Goal: Information Seeking & Learning: Learn about a topic

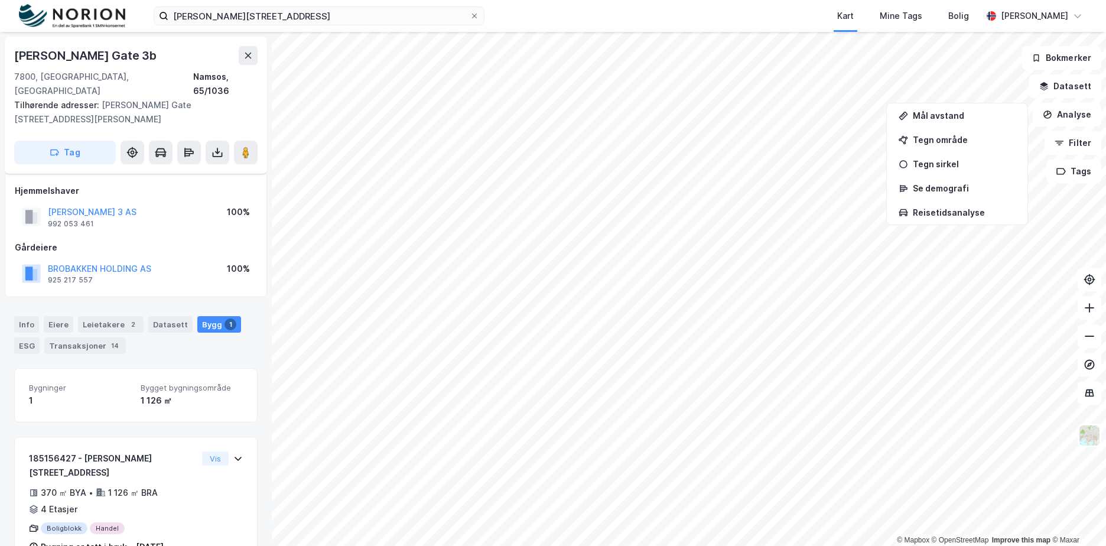
scroll to position [9, 0]
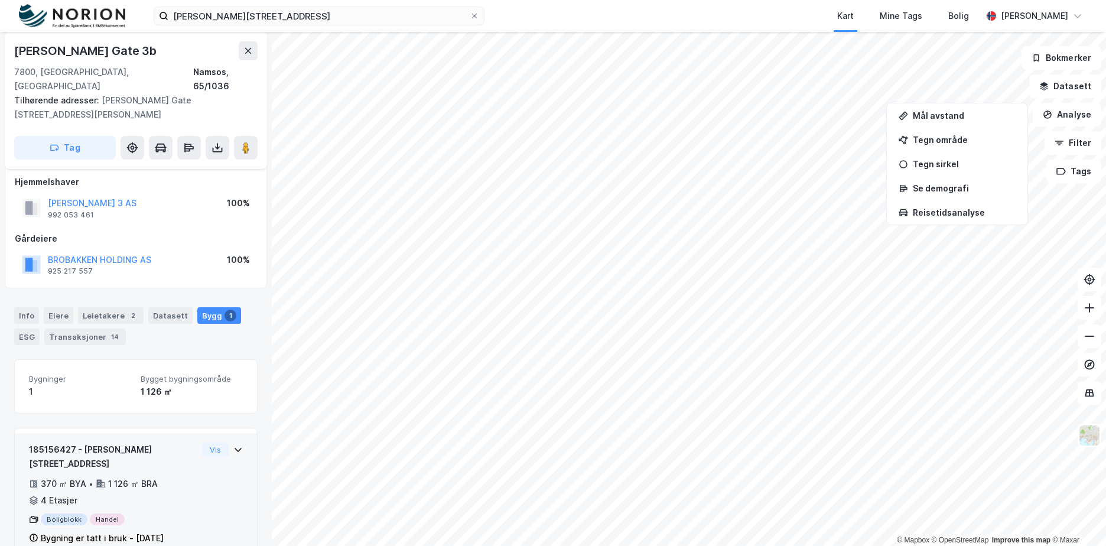
click at [215, 511] on div "185156427 - [PERSON_NAME][GEOGRAPHIC_DATA] 3A 370 ㎡ BYA • 1 126 ㎡ BRA • 4 Etasj…" at bounding box center [136, 499] width 214 height 112
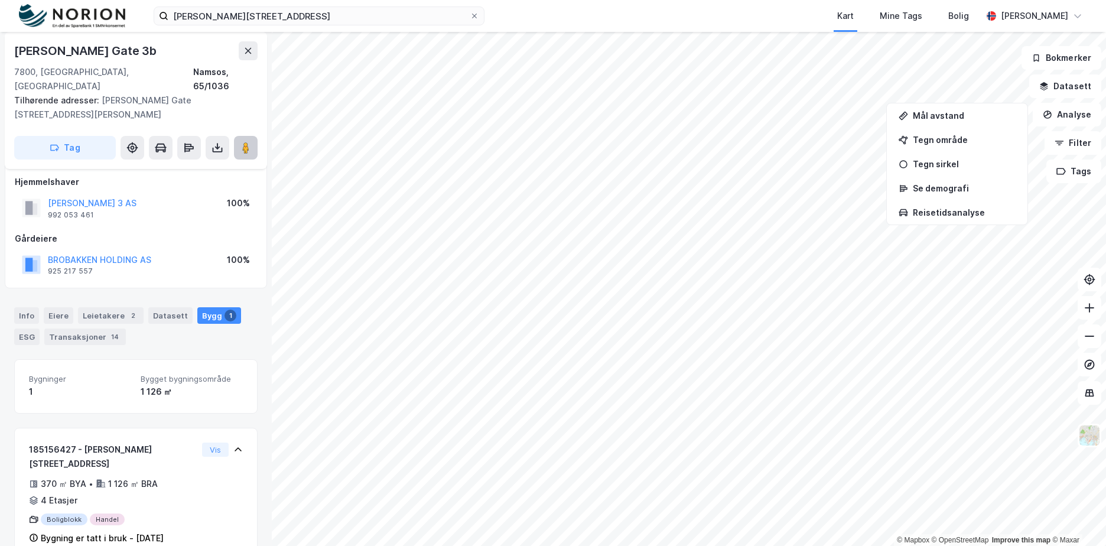
click at [243, 142] on image at bounding box center [245, 148] width 7 height 12
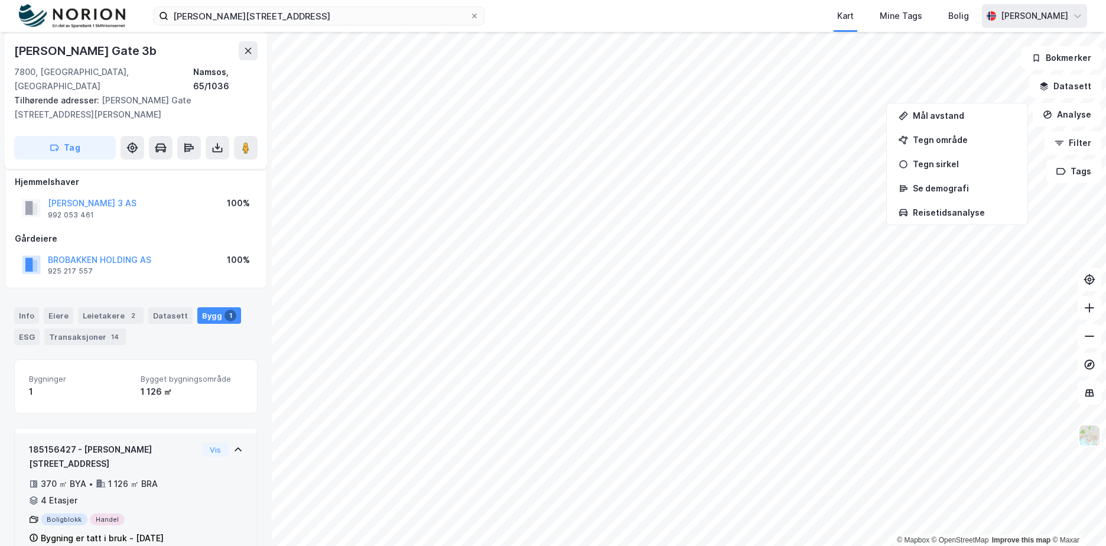
scroll to position [99, 0]
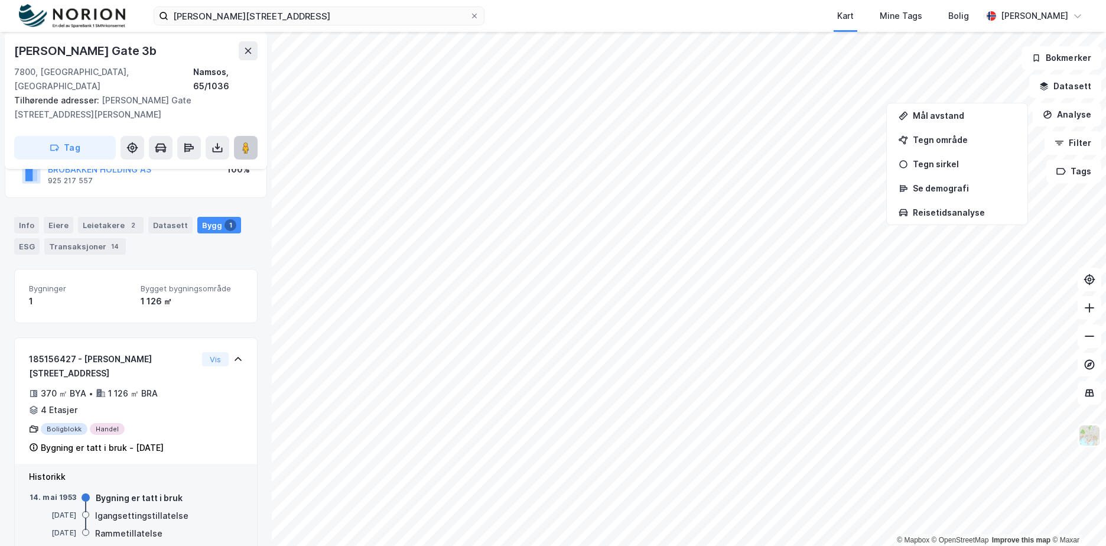
click at [251, 142] on icon at bounding box center [246, 148] width 12 height 12
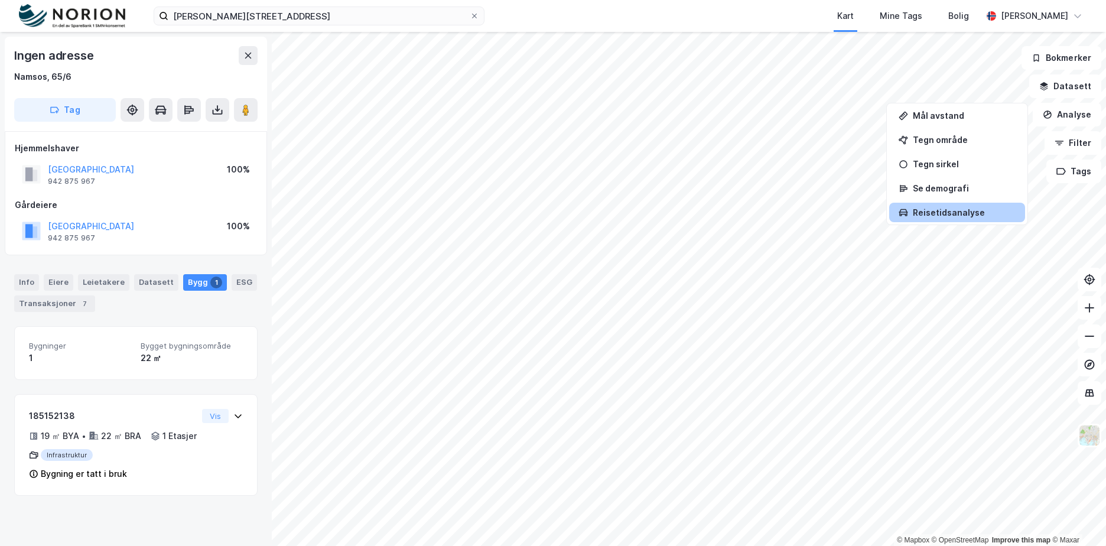
click at [940, 219] on div "Reisetidsanalyse" at bounding box center [957, 213] width 136 height 20
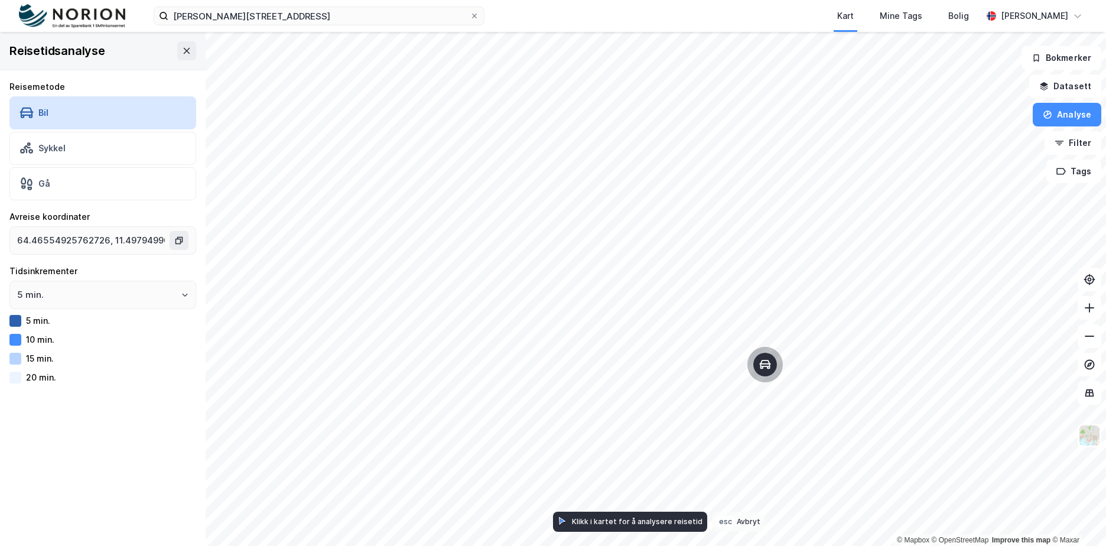
type input "64.46861182775768, 11.490340071683079"
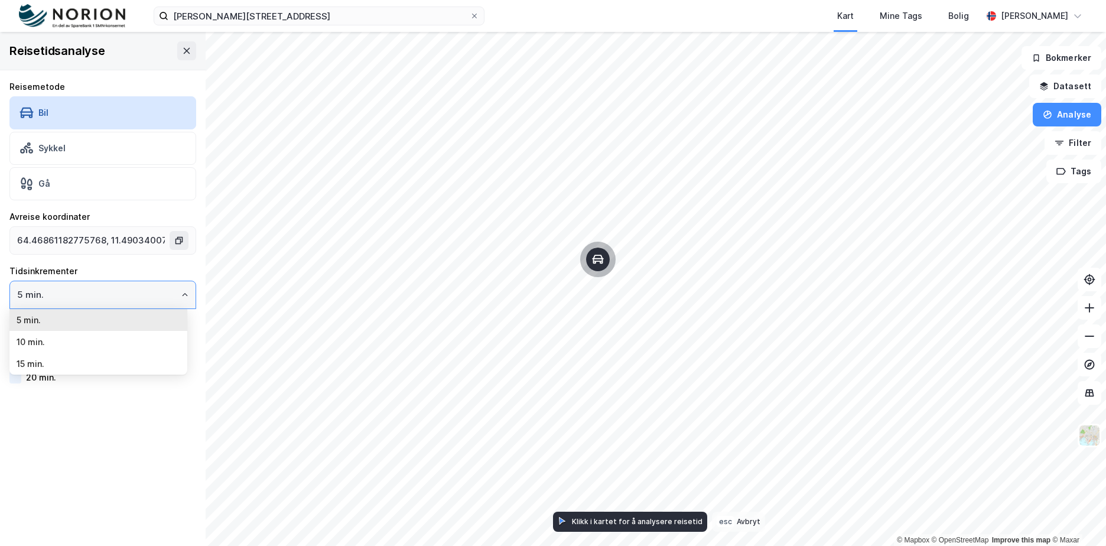
click at [160, 293] on input "5 min." at bounding box center [103, 294] width 186 height 27
drag, startPoint x: 160, startPoint y: 293, endPoint x: 177, endPoint y: 300, distance: 18.9
click at [177, 300] on input "5 min." at bounding box center [103, 294] width 186 height 27
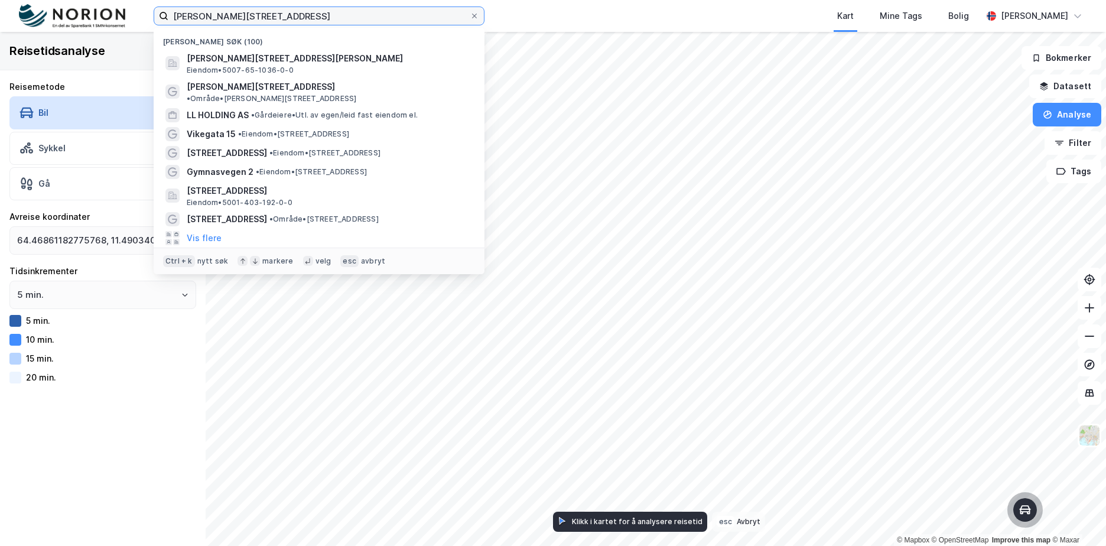
click at [278, 11] on input "[PERSON_NAME][STREET_ADDRESS]" at bounding box center [318, 16] width 301 height 18
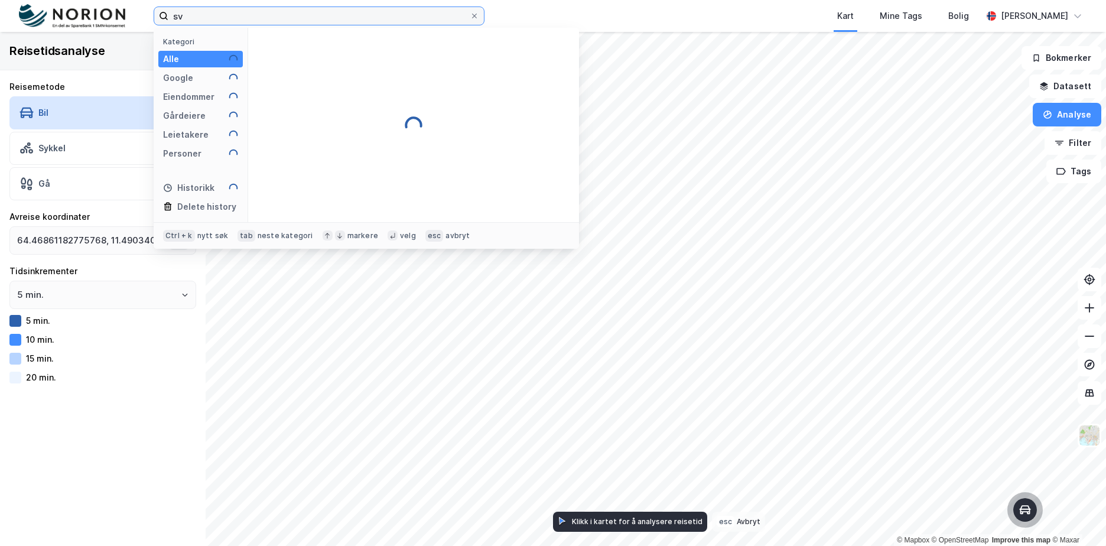
type input "s"
click at [282, 15] on input "[GEOGRAPHIC_DATA]" at bounding box center [318, 16] width 301 height 18
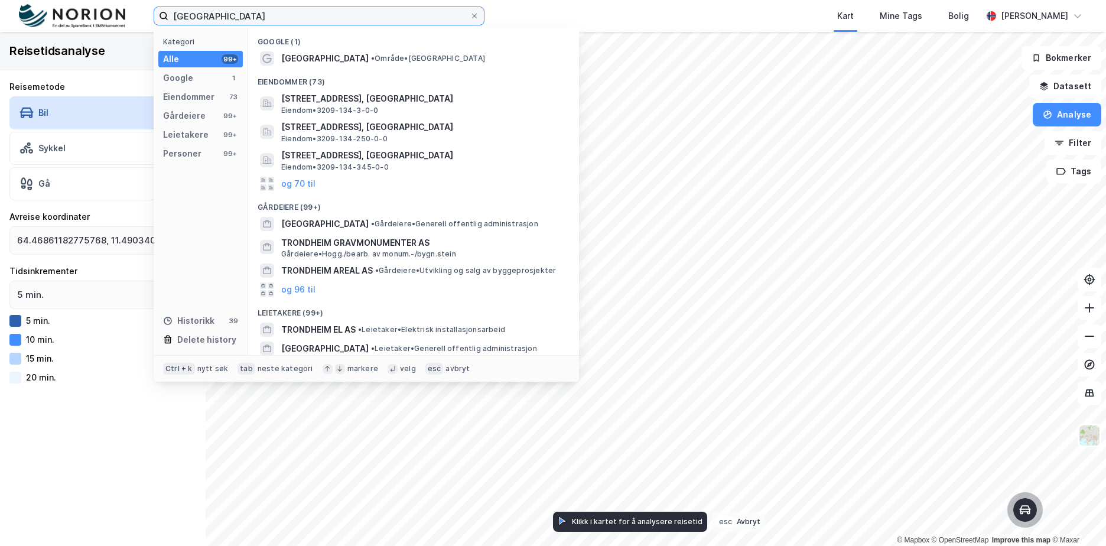
click at [282, 15] on input "[GEOGRAPHIC_DATA]" at bounding box center [318, 16] width 301 height 18
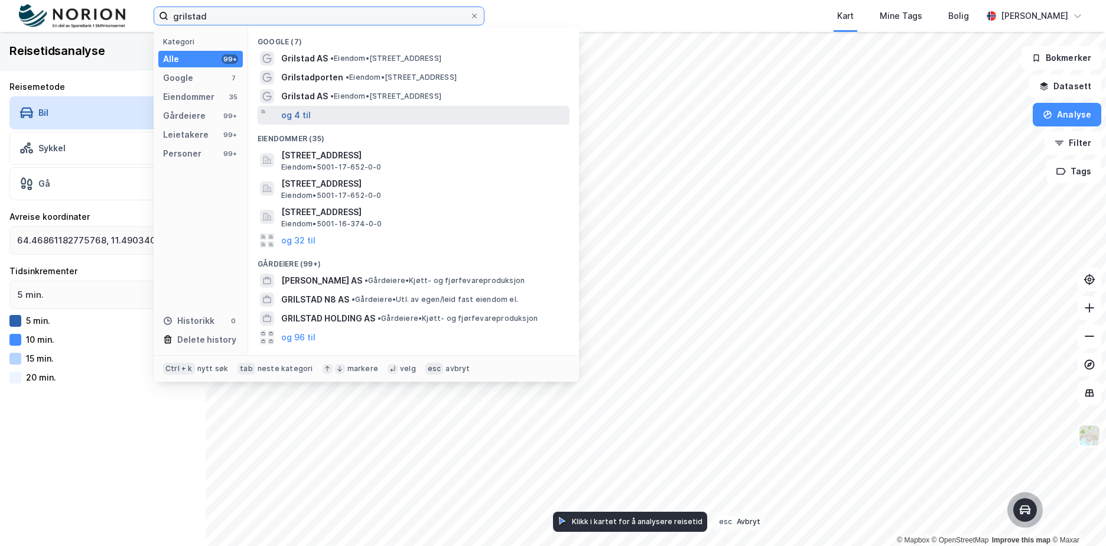
type input "grilstad"
click at [303, 114] on button "og 4 til" at bounding box center [296, 115] width 30 height 14
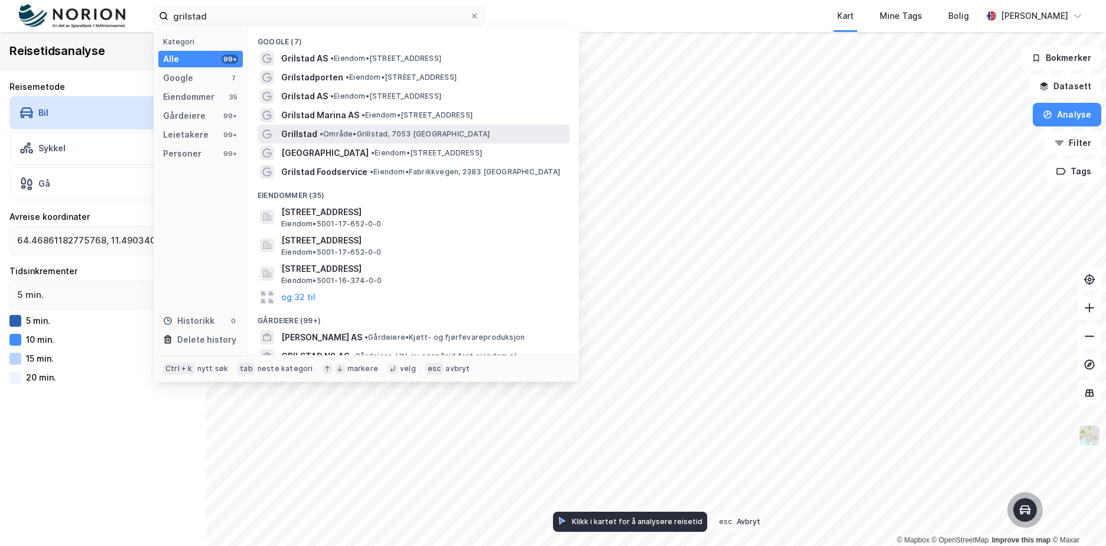
click at [350, 138] on span "• Område • Grillstad, 7053 [GEOGRAPHIC_DATA]" at bounding box center [405, 133] width 170 height 9
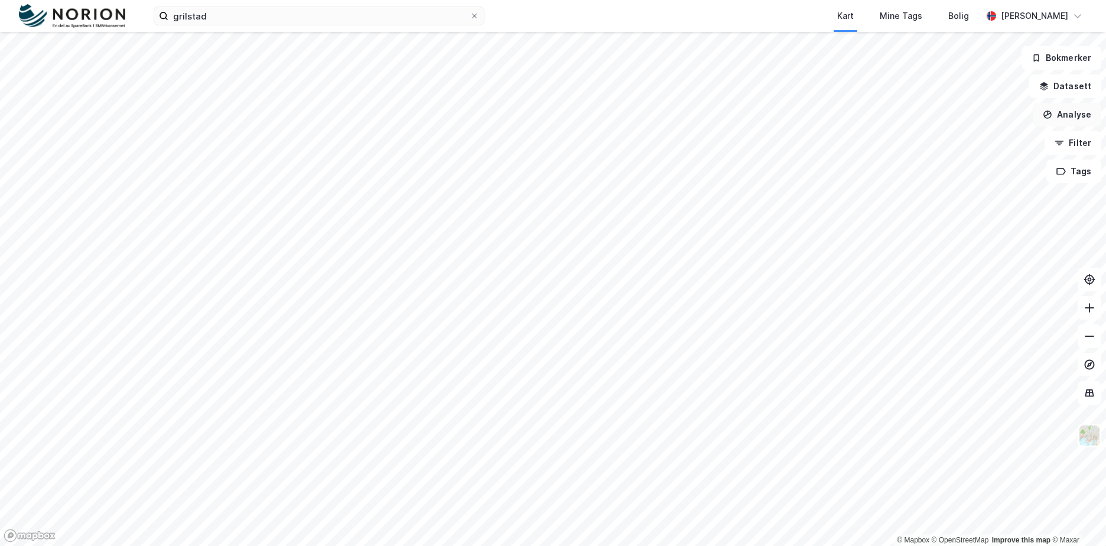
click at [1083, 113] on button "Analyse" at bounding box center [1067, 115] width 69 height 24
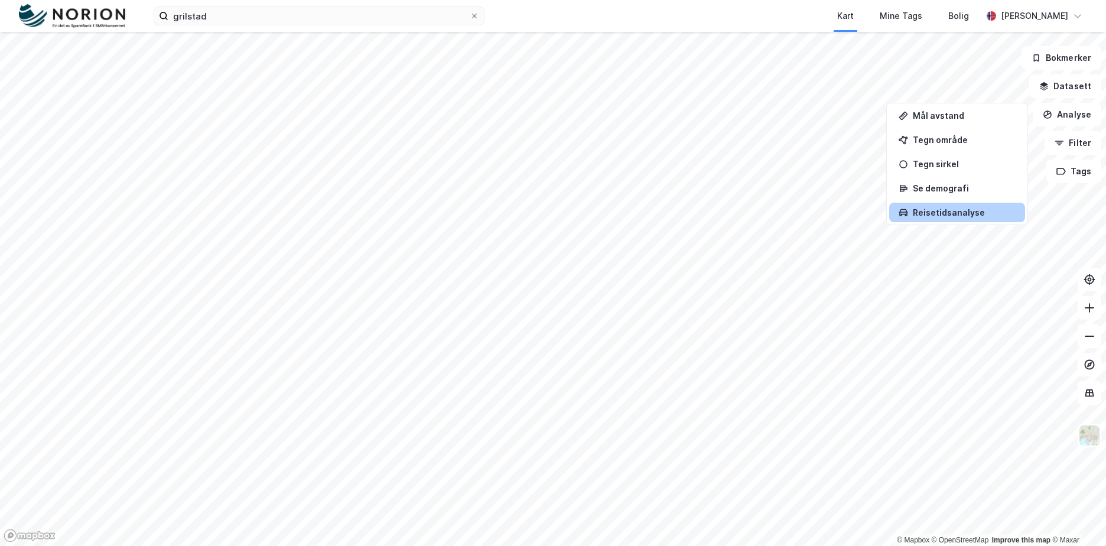
click at [985, 217] on div "Reisetidsanalyse" at bounding box center [964, 212] width 103 height 10
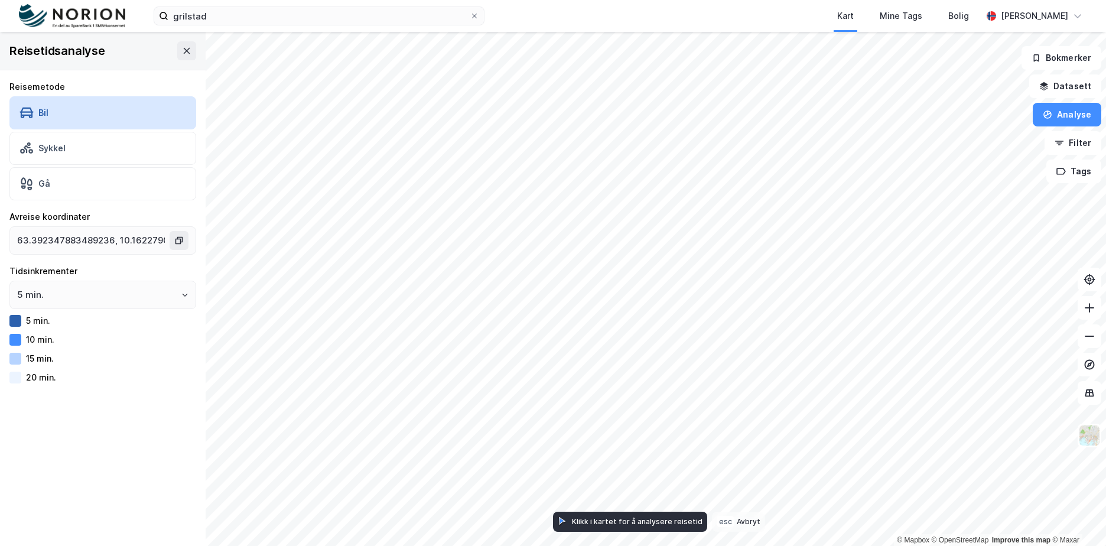
type input "63.327279489701596, 10.323703159652382"
click at [177, 56] on button at bounding box center [186, 50] width 19 height 19
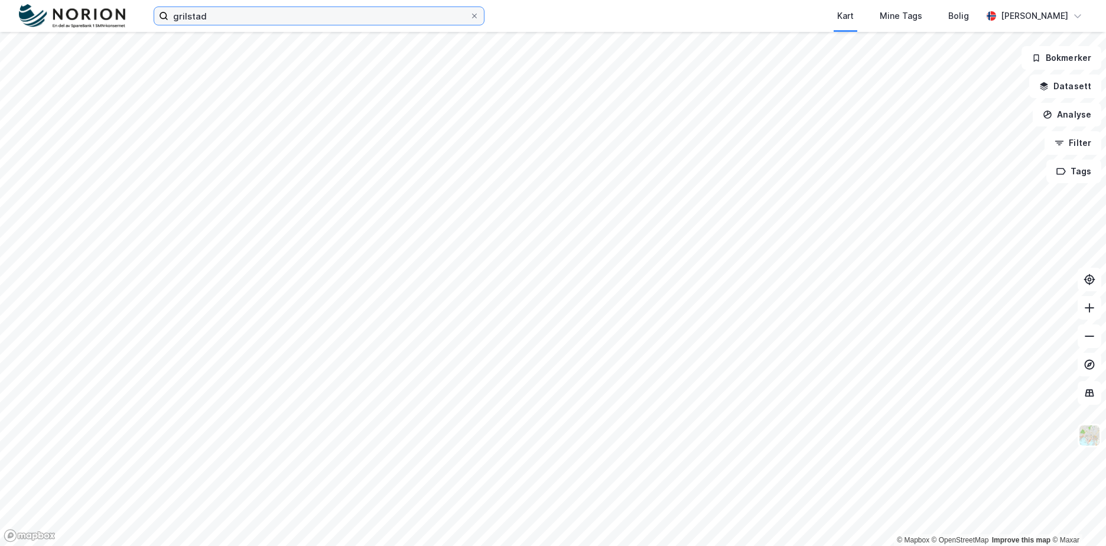
click at [241, 12] on input "grilstad" at bounding box center [318, 16] width 301 height 18
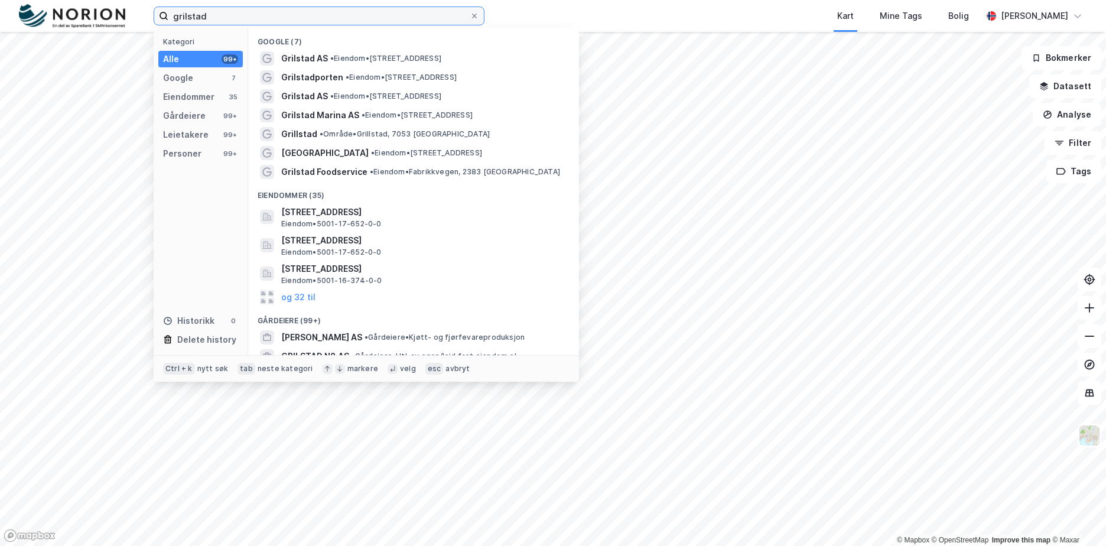
click at [241, 12] on input "grilstad" at bounding box center [318, 16] width 301 height 18
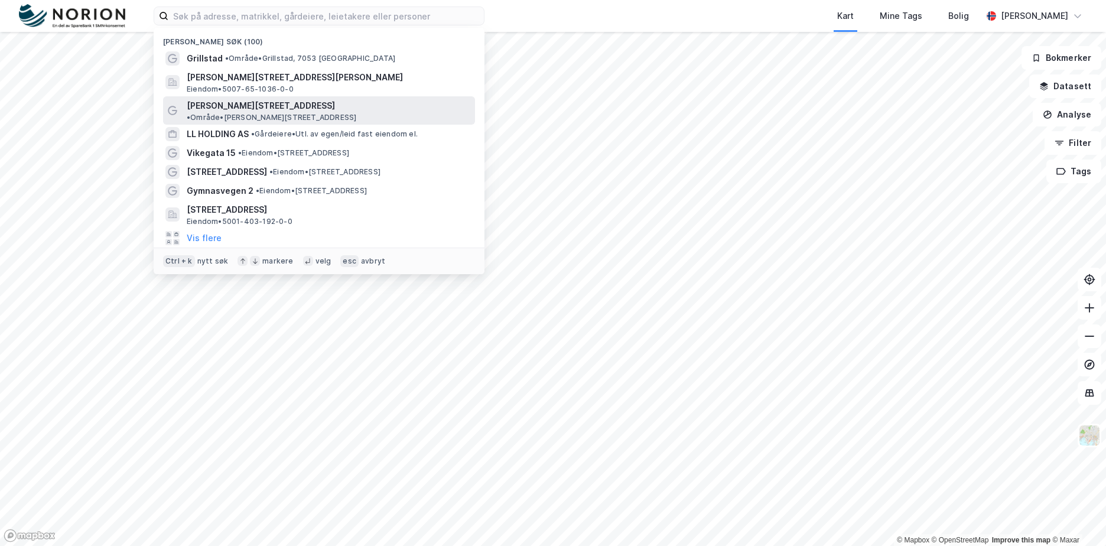
click at [259, 103] on span "[PERSON_NAME][STREET_ADDRESS]" at bounding box center [261, 106] width 148 height 14
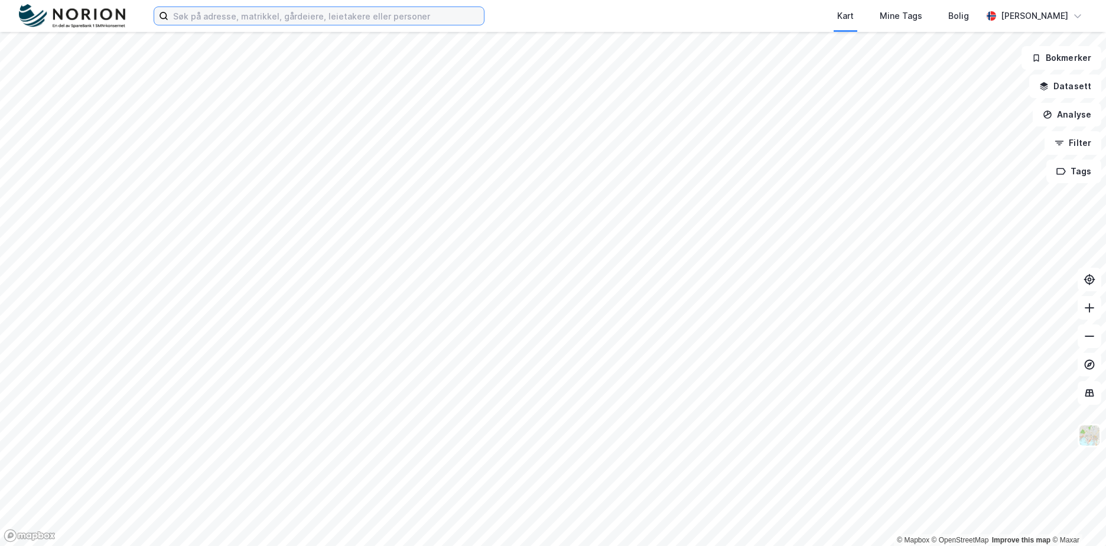
click at [420, 21] on input at bounding box center [326, 16] width 316 height 18
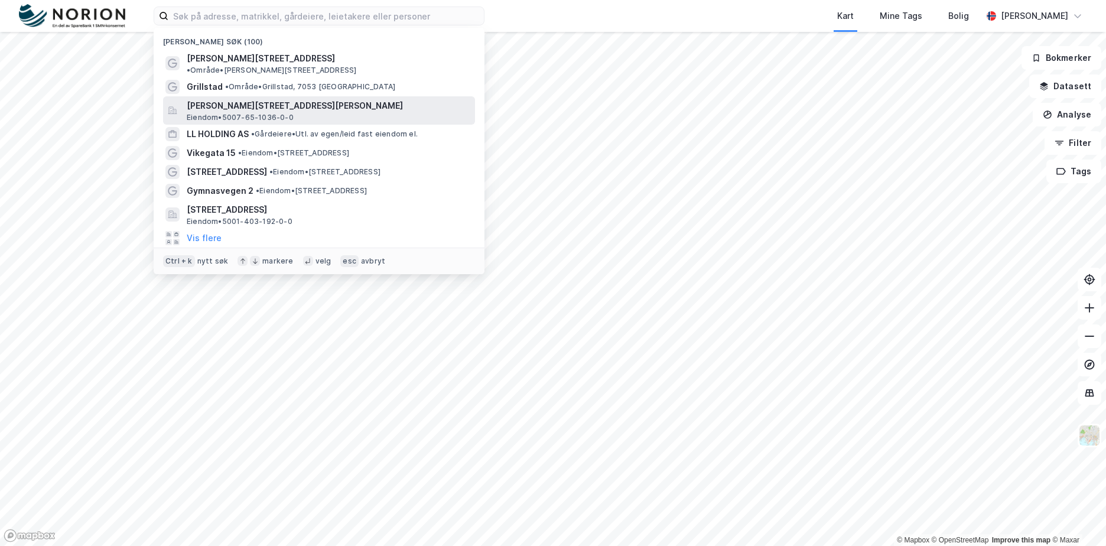
click at [301, 99] on span "[PERSON_NAME][STREET_ADDRESS][PERSON_NAME]" at bounding box center [329, 106] width 284 height 14
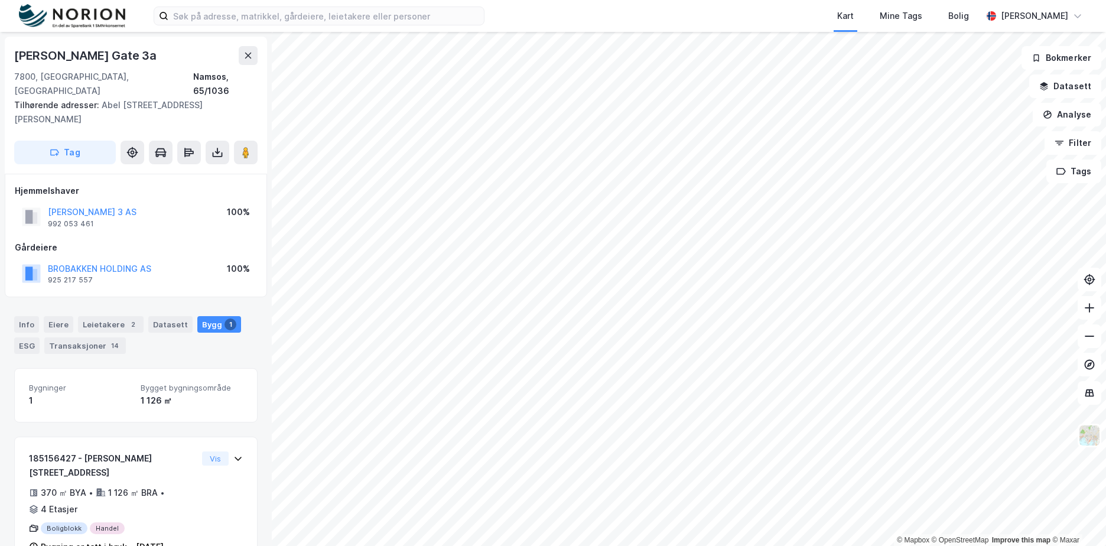
scroll to position [9, 0]
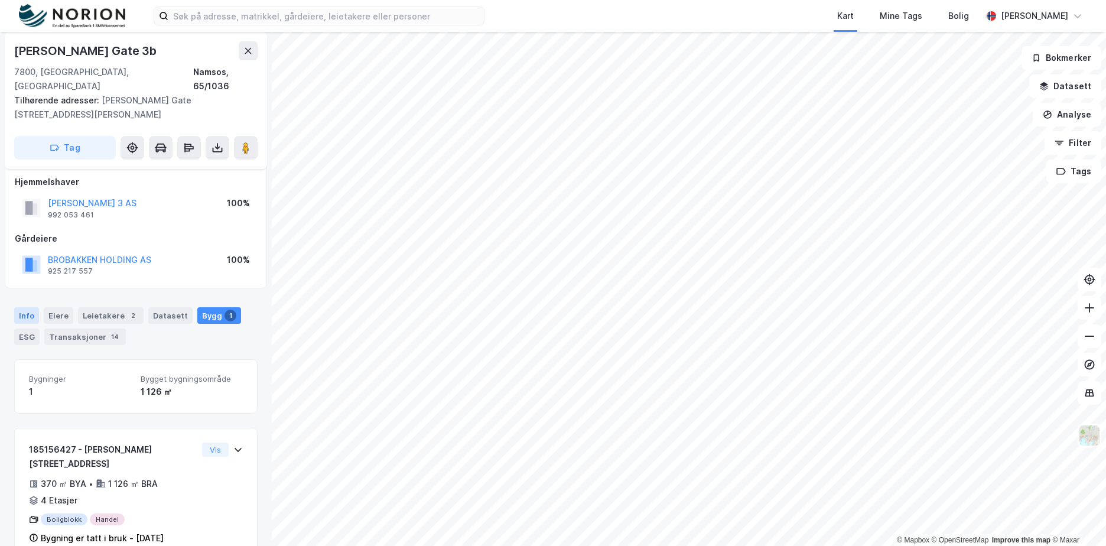
click at [30, 307] on div "Info" at bounding box center [26, 315] width 25 height 17
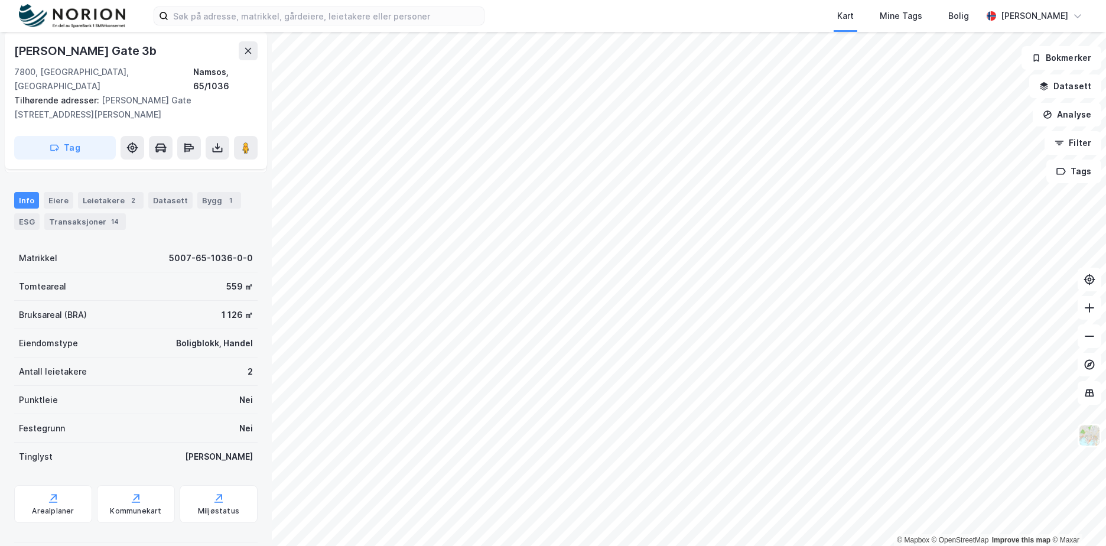
scroll to position [125, 0]
click at [1093, 171] on button "Tags" at bounding box center [1074, 172] width 55 height 24
click at [1094, 440] on img at bounding box center [1089, 435] width 22 height 22
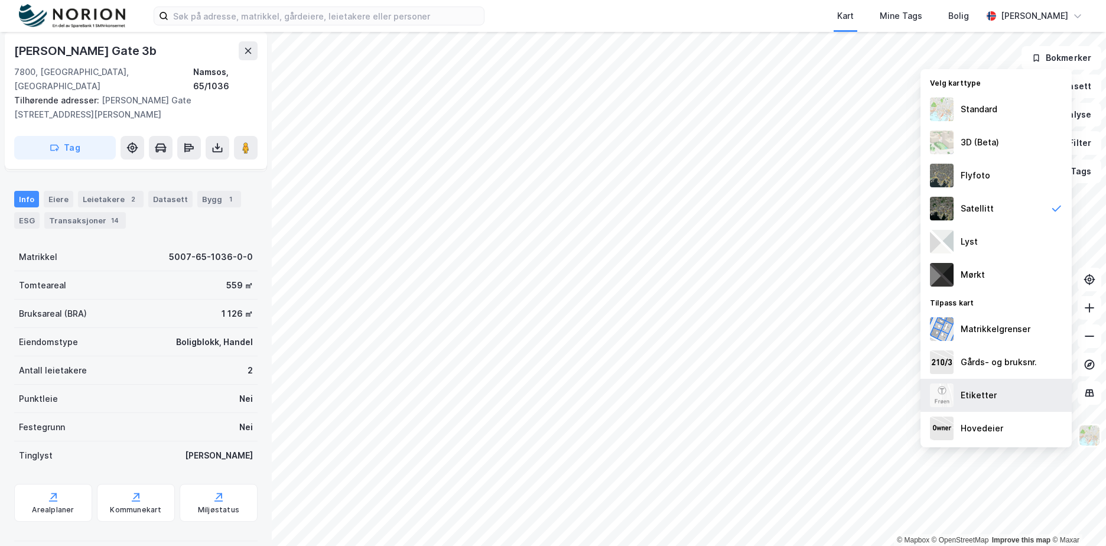
click at [1012, 404] on div "Etiketter" at bounding box center [996, 395] width 151 height 33
click at [1096, 436] on img at bounding box center [1089, 435] width 22 height 22
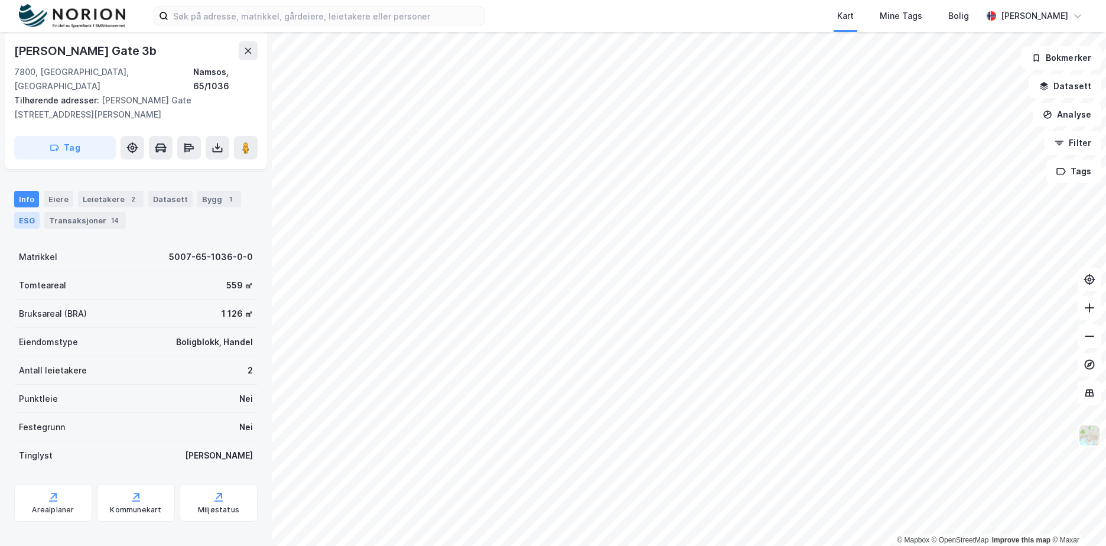
click at [23, 212] on div "ESG" at bounding box center [26, 220] width 25 height 17
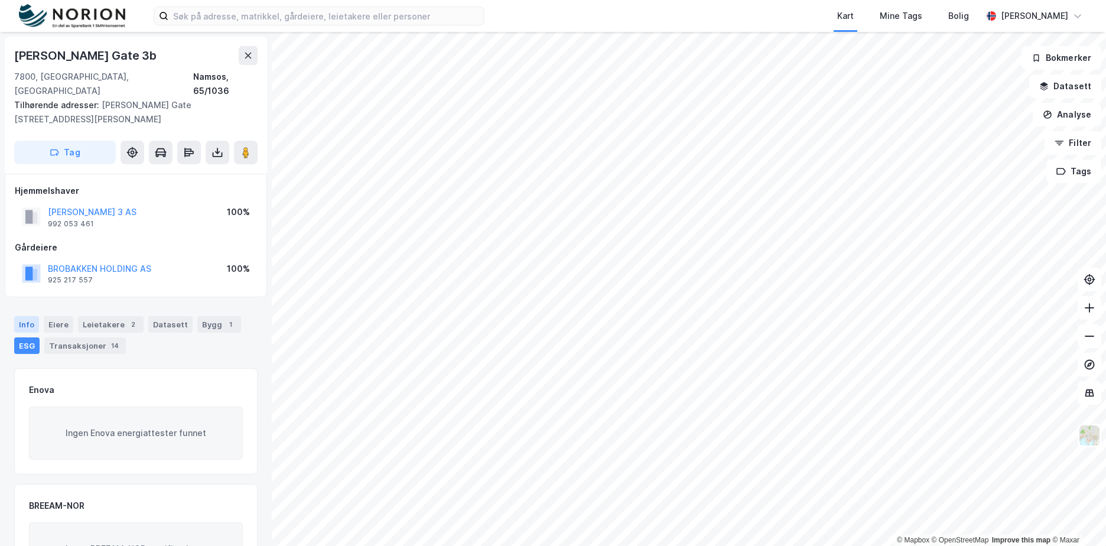
click at [22, 316] on div "Info" at bounding box center [26, 324] width 25 height 17
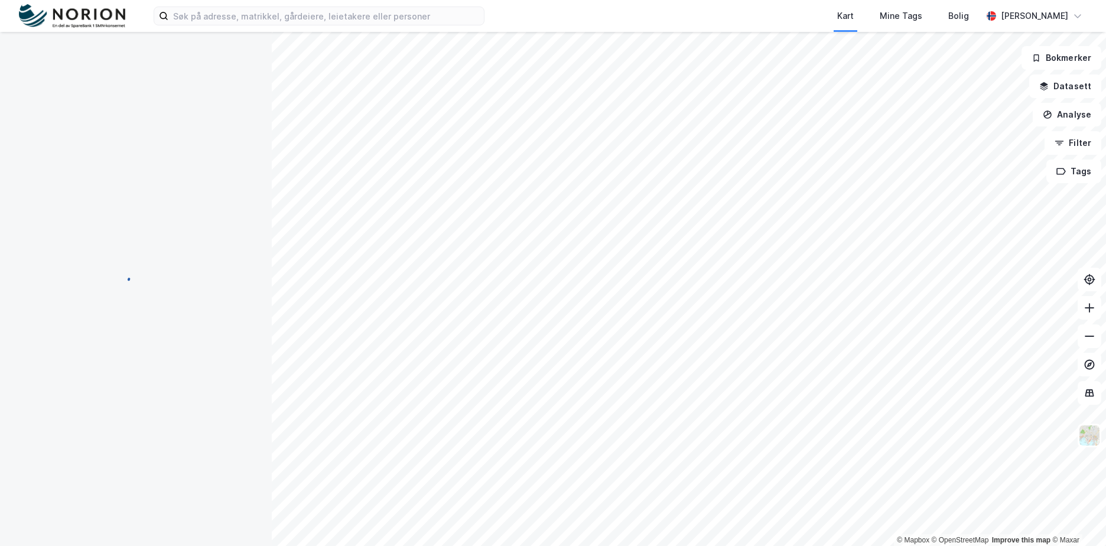
scroll to position [1, 0]
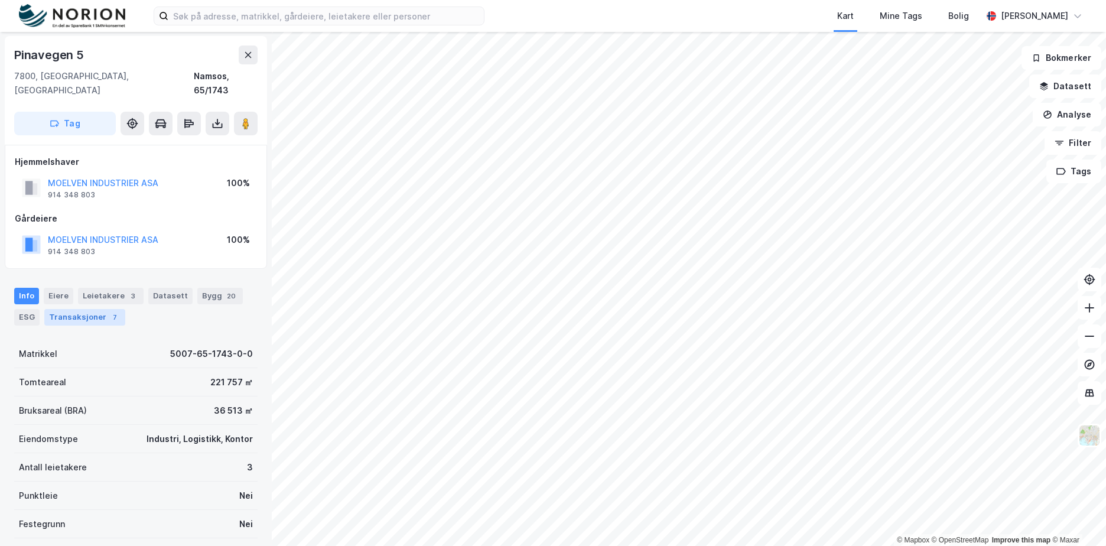
click at [109, 311] on div "7" at bounding box center [115, 317] width 12 height 12
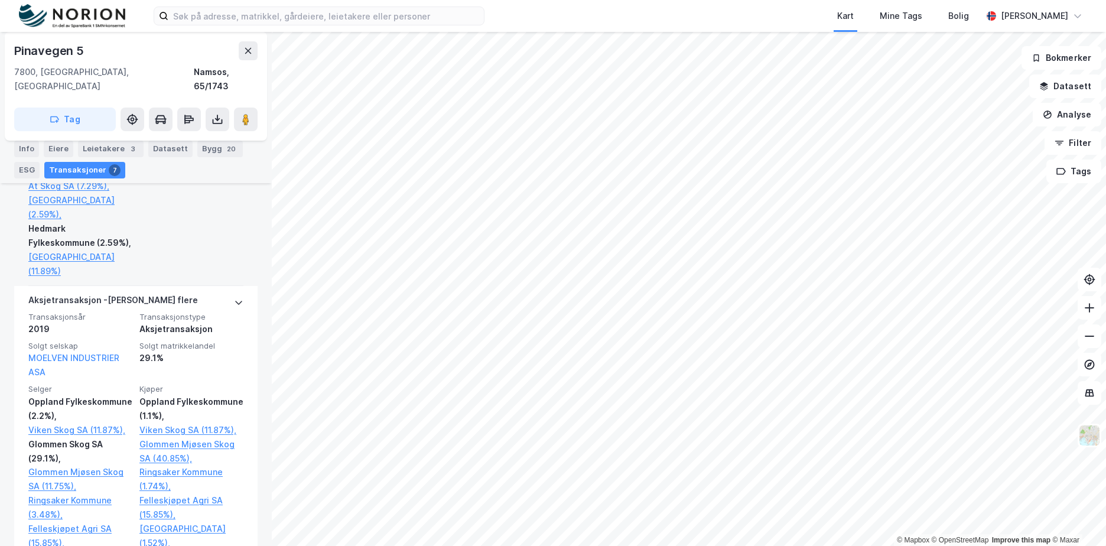
scroll to position [769, 0]
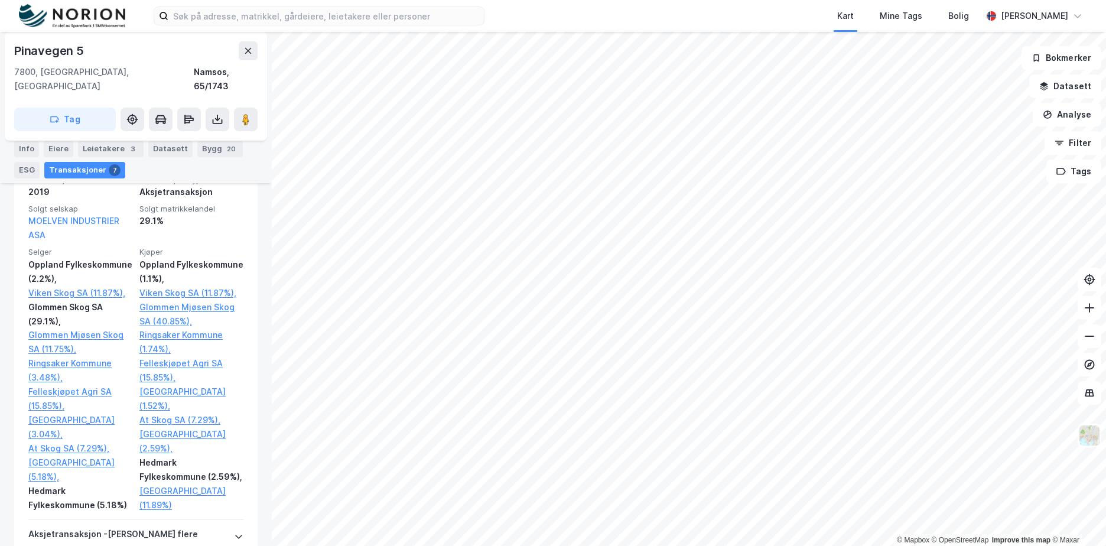
click at [544, 1] on div "Kart Mine Tags Bolig" at bounding box center [761, 16] width 441 height 32
click at [552, 14] on div "Kart Mine Tags Bolig" at bounding box center [761, 16] width 441 height 32
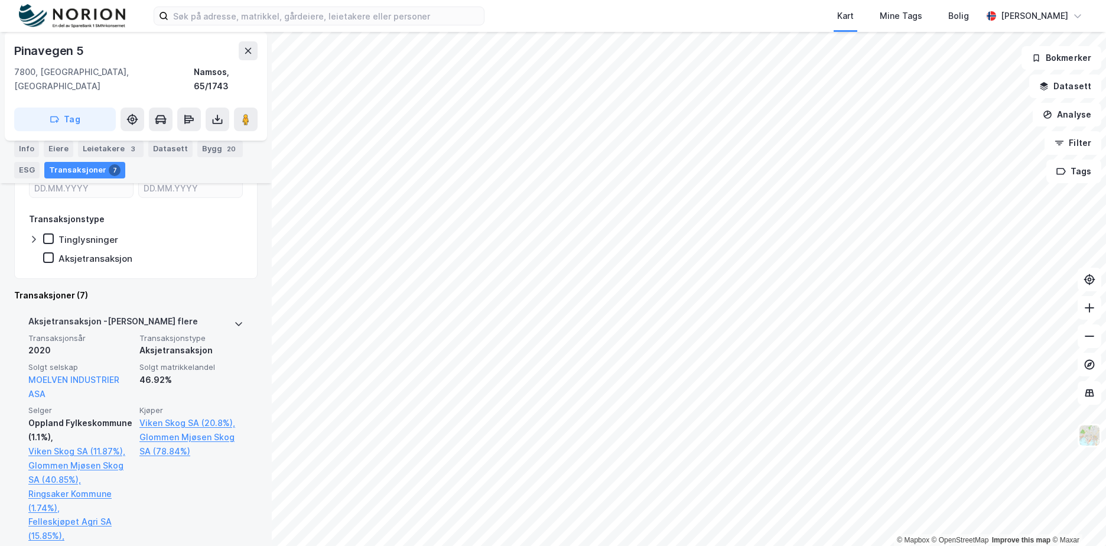
scroll to position [238, 0]
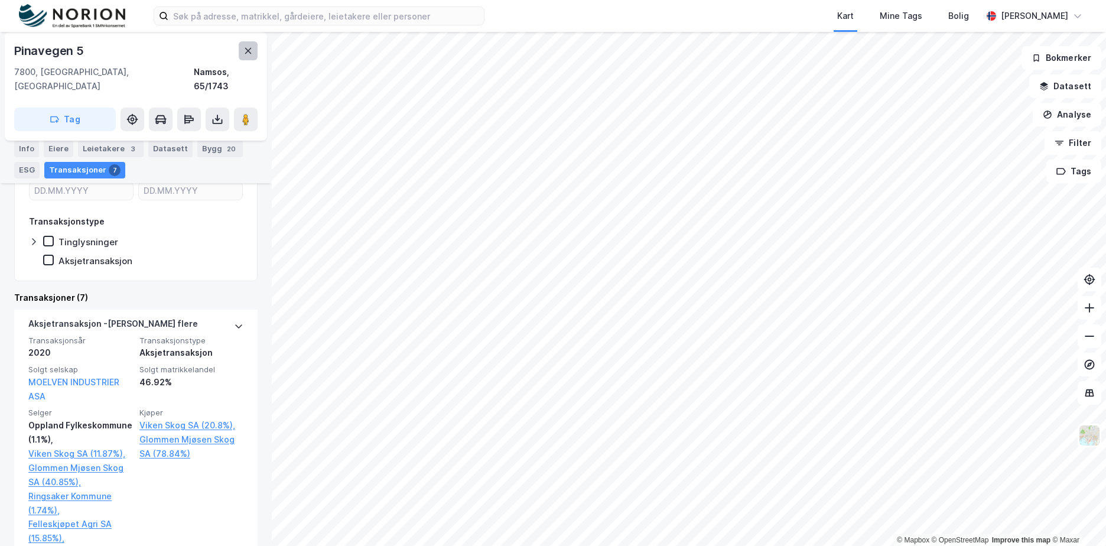
click at [248, 48] on icon at bounding box center [247, 50] width 9 height 9
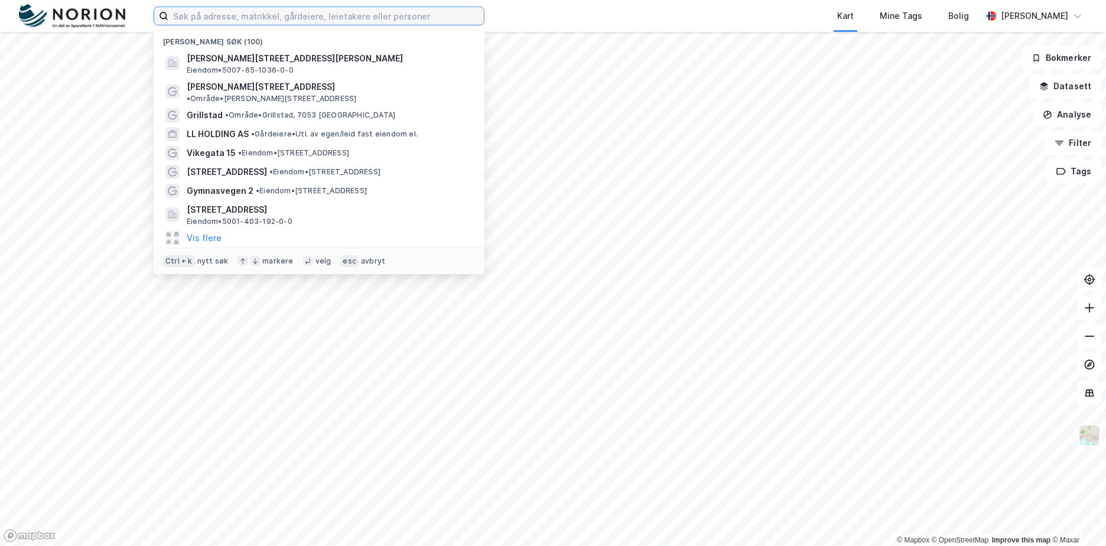
click at [376, 19] on input at bounding box center [326, 16] width 316 height 18
paste input "Industrivegen 4A"
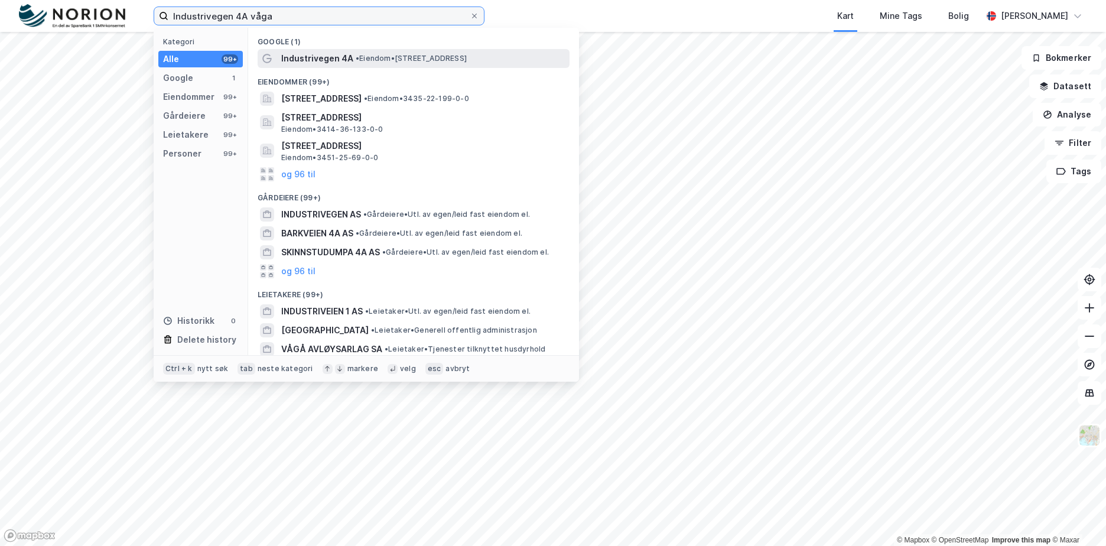
type input "Industrivegen 4A våga"
click at [398, 53] on div "Industrivegen 4A • Eiendom • [STREET_ADDRESS]" at bounding box center [424, 58] width 286 height 14
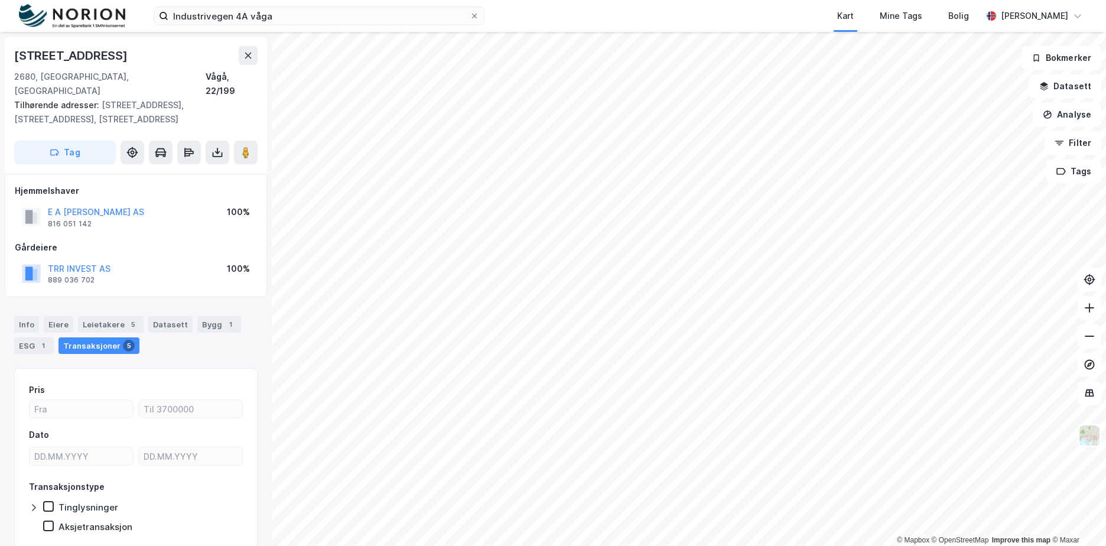
scroll to position [30, 0]
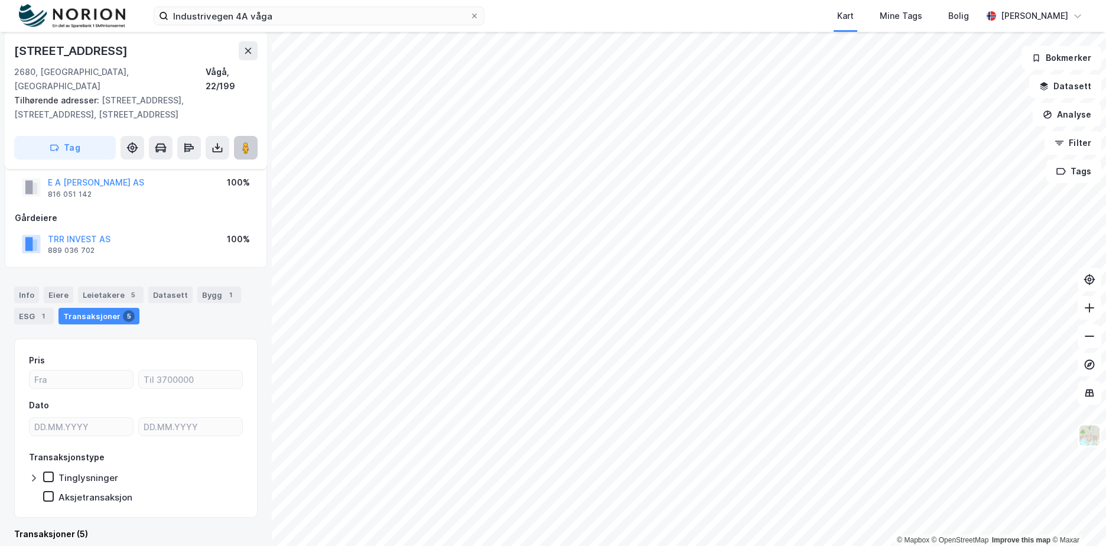
click at [246, 142] on image at bounding box center [245, 148] width 7 height 12
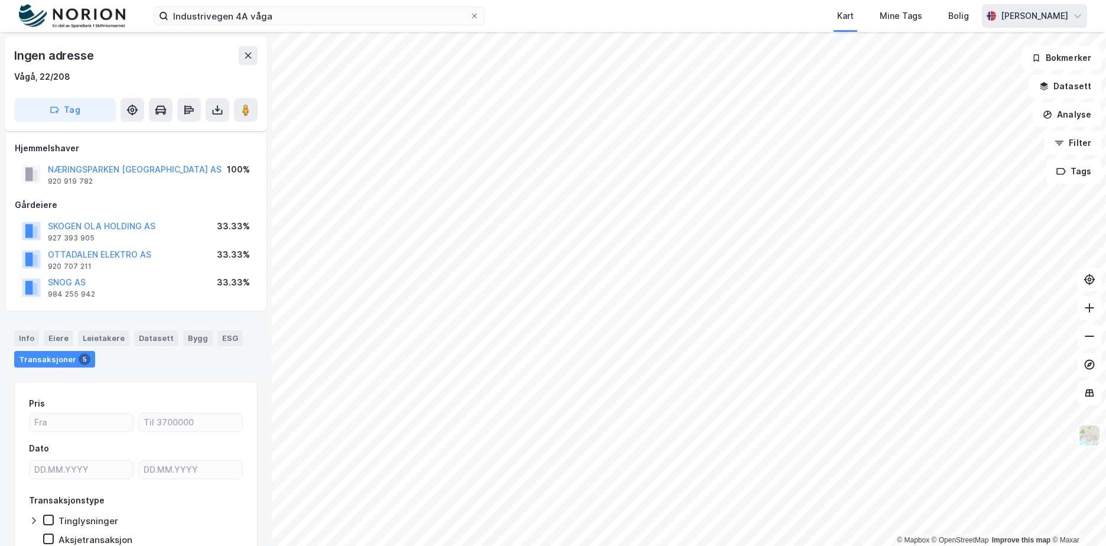
scroll to position [30, 0]
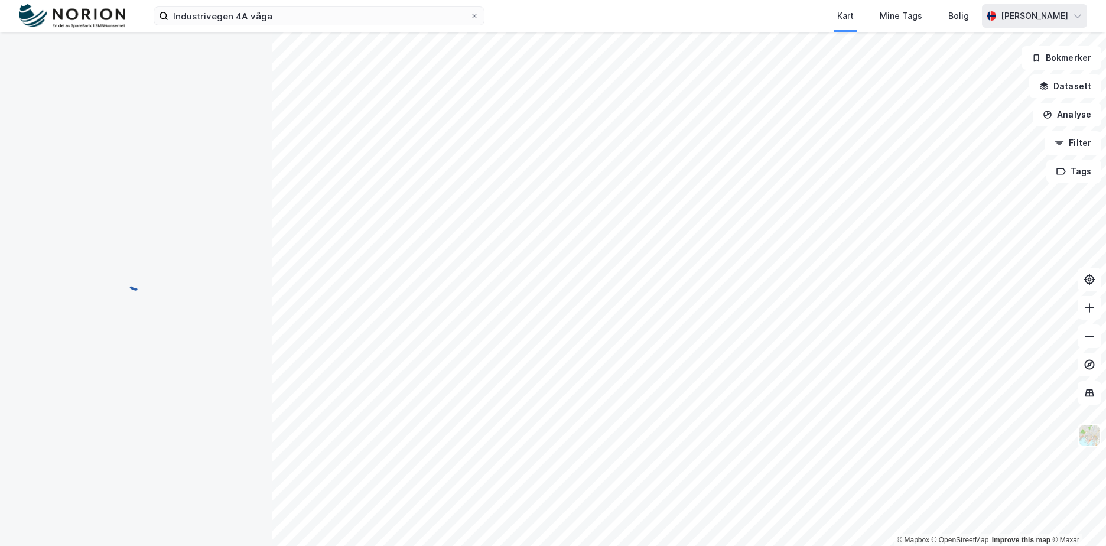
scroll to position [30, 0]
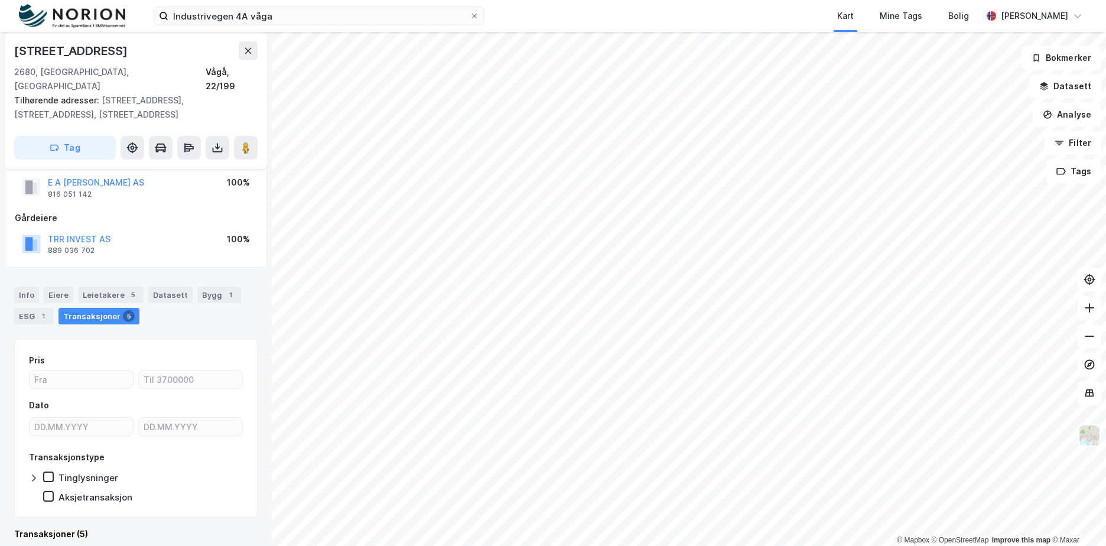
click at [259, 318] on div "Industrivegen 4b 2680, [GEOGRAPHIC_DATA], Innlandet Vågå, 22/199 Tilhørende adr…" at bounding box center [136, 289] width 272 height 514
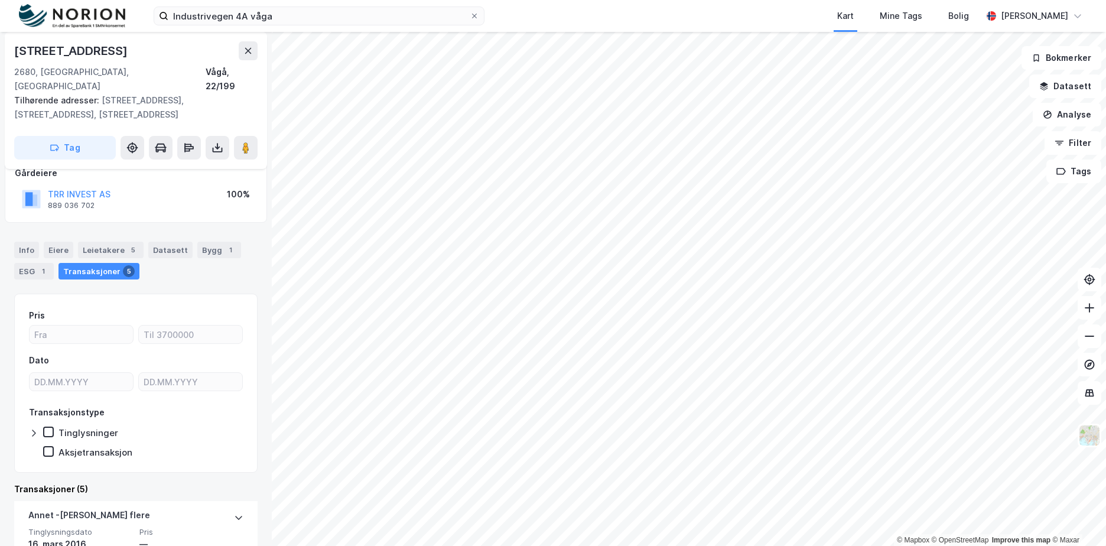
scroll to position [59, 0]
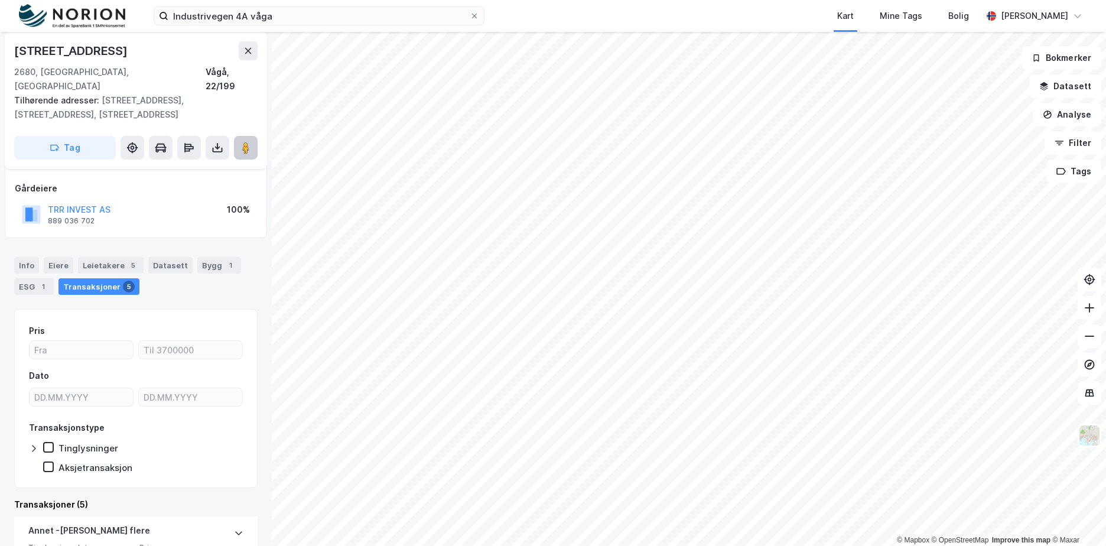
click at [241, 142] on icon at bounding box center [246, 148] width 12 height 12
click at [795, 18] on div "Kart Mine Tags Bolig" at bounding box center [761, 16] width 441 height 32
click at [1090, 20] on div "Industrivegen 4A våga Kart Mine Tags Bolig [PERSON_NAME]" at bounding box center [553, 16] width 1106 height 32
click at [1079, 19] on icon at bounding box center [1077, 15] width 9 height 9
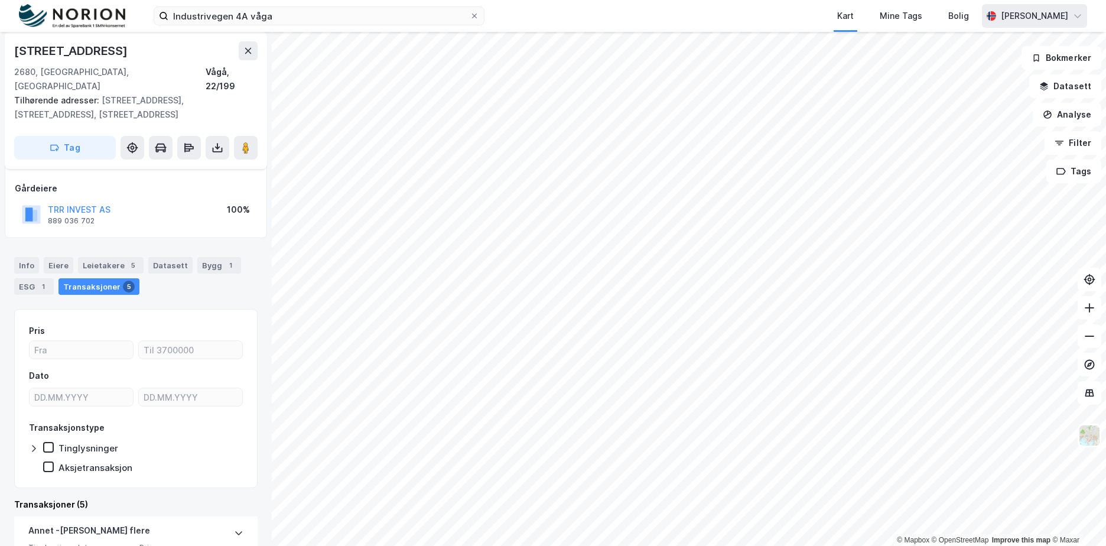
click at [1088, 19] on div "Industrivegen 4A våga Kart Mine Tags Bolig [PERSON_NAME]" at bounding box center [553, 16] width 1106 height 32
click at [1080, 22] on div "[PERSON_NAME]" at bounding box center [1034, 16] width 105 height 24
click at [1094, 20] on div "Industrivegen 4A våga Kart Mine Tags Bolig [PERSON_NAME]" at bounding box center [553, 16] width 1106 height 32
click at [241, 142] on icon at bounding box center [246, 148] width 12 height 12
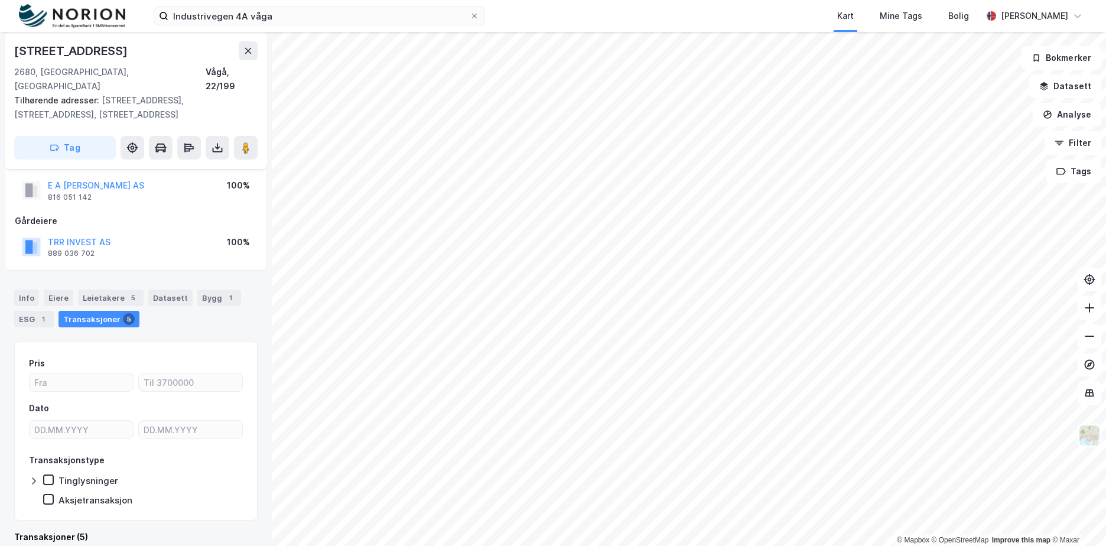
scroll to position [0, 0]
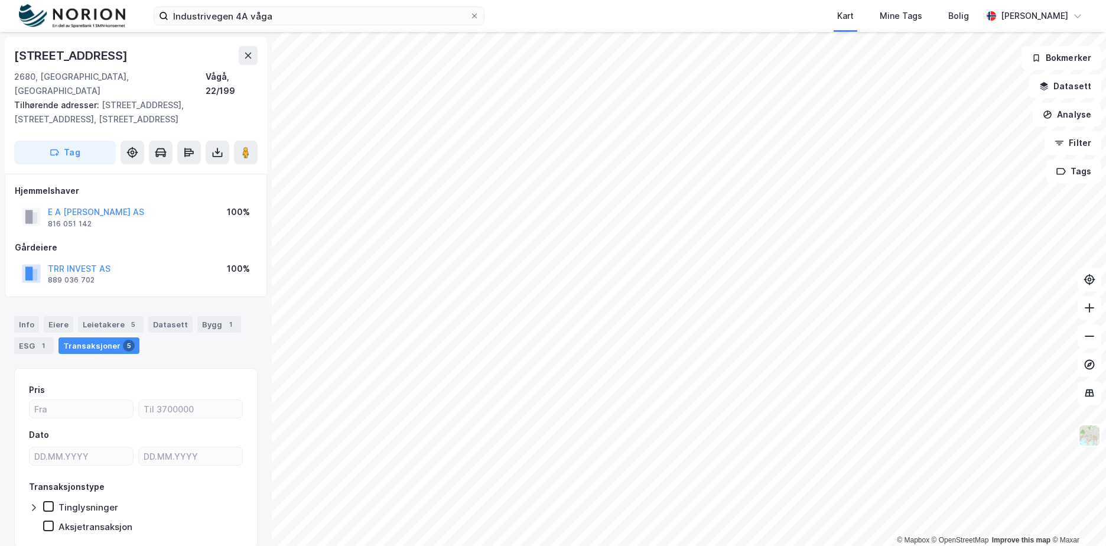
drag, startPoint x: 26, startPoint y: 310, endPoint x: 28, endPoint y: 320, distance: 10.3
click at [26, 316] on div "Info" at bounding box center [26, 324] width 25 height 17
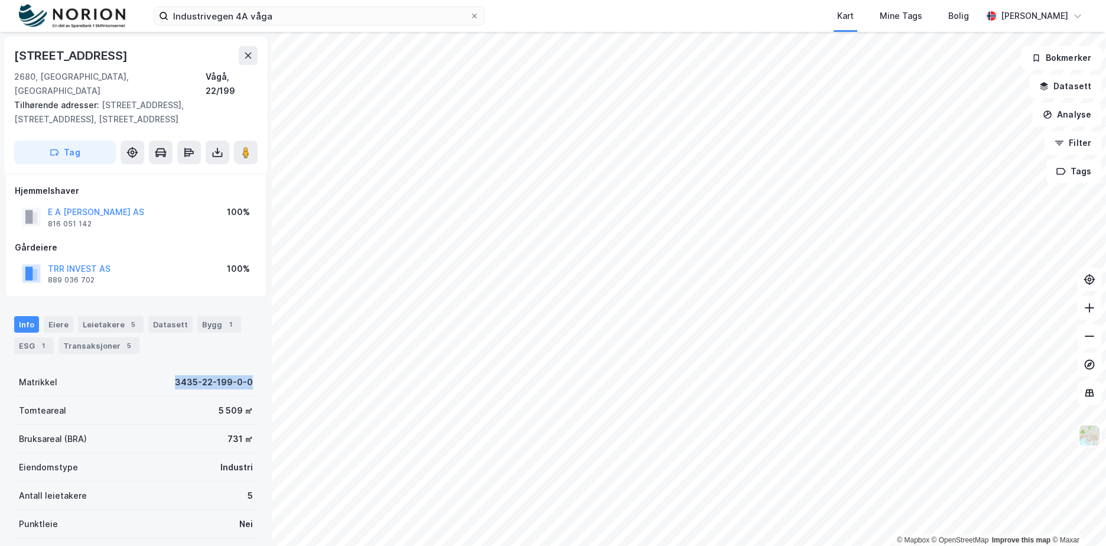
drag, startPoint x: 139, startPoint y: 368, endPoint x: 266, endPoint y: 375, distance: 126.7
click at [266, 375] on div "[STREET_ADDRESS] 2680, [GEOGRAPHIC_DATA], Innlandet [GEOGRAPHIC_DATA], 22/199 T…" at bounding box center [136, 289] width 272 height 514
copy div "3435-22-199-0-0"
click at [135, 433] on div "Bruksareal (BRA) 731 ㎡" at bounding box center [135, 439] width 243 height 28
